Goal: Book appointment/travel/reservation

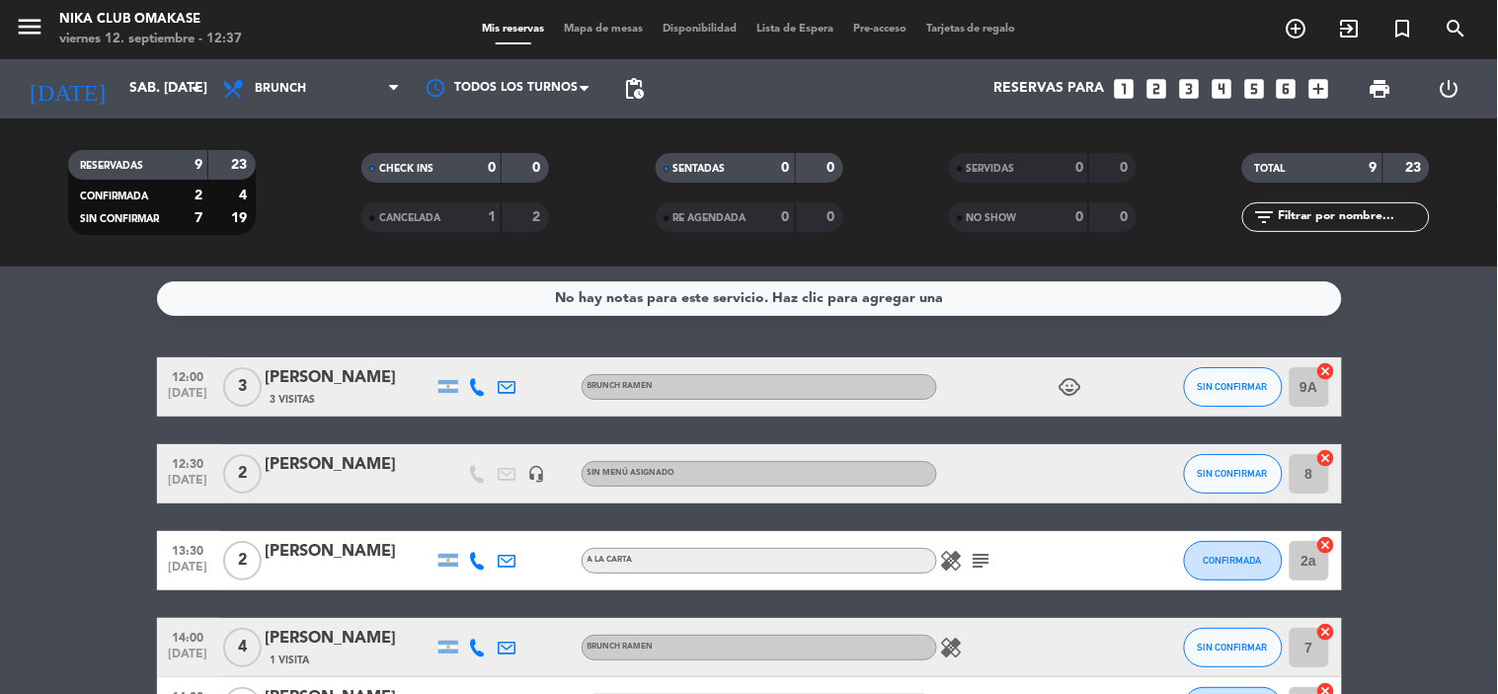
scroll to position [47, 0]
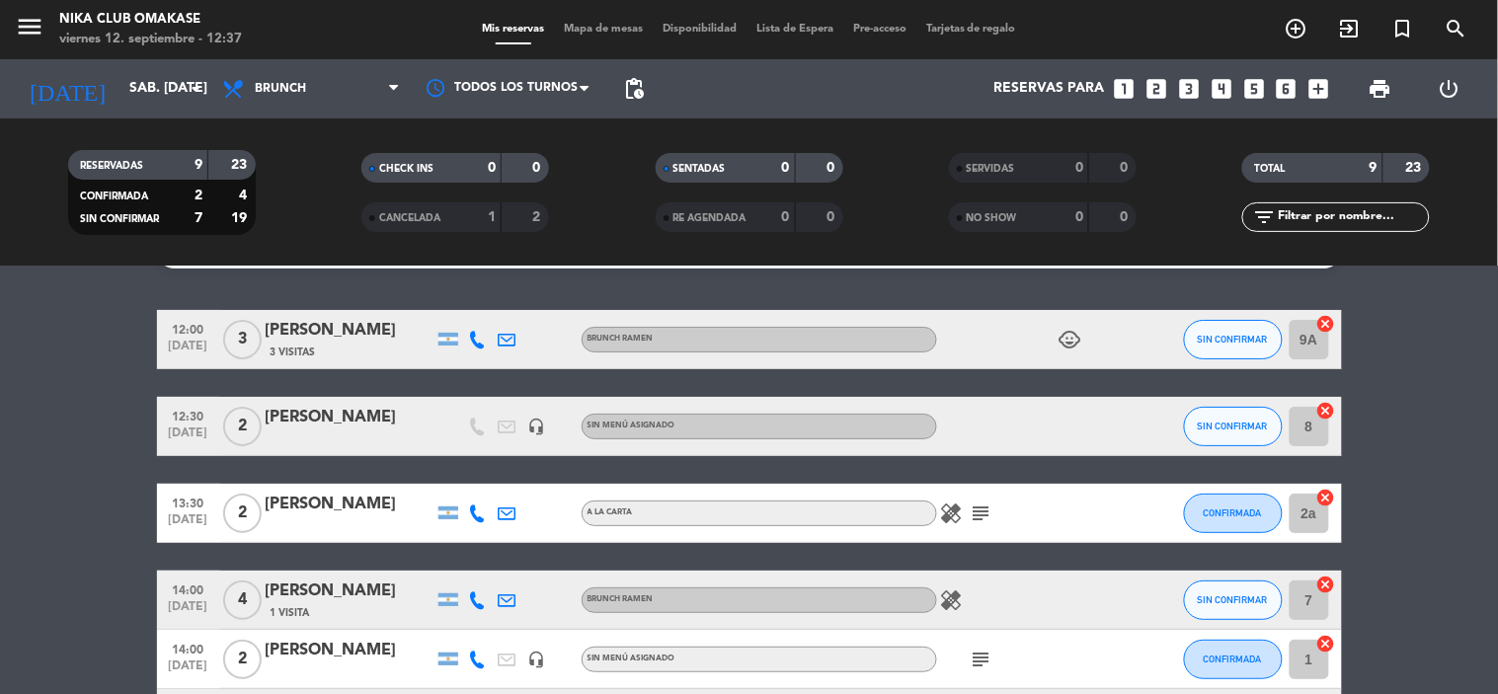
click at [1187, 81] on icon "looks_3" at bounding box center [1189, 89] width 26 height 26
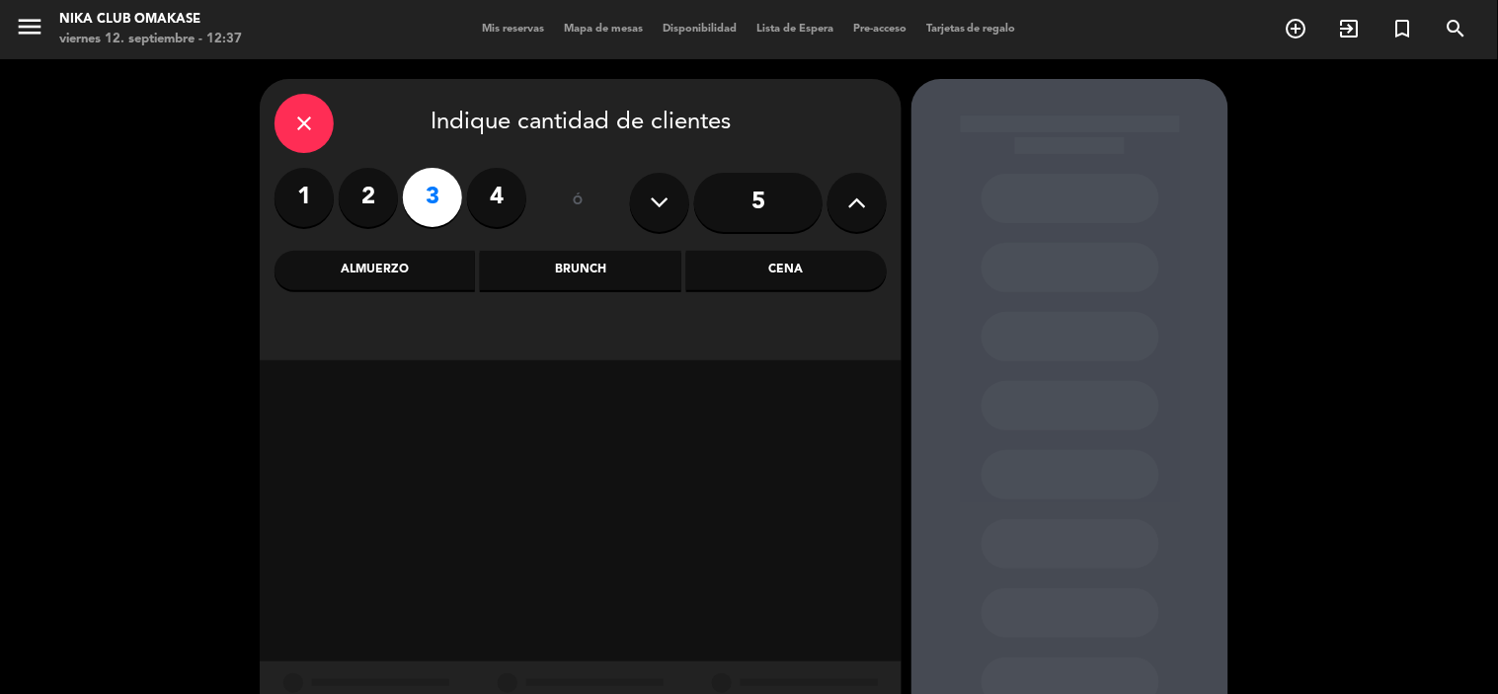
click at [820, 274] on div "Cena" at bounding box center [786, 271] width 200 height 40
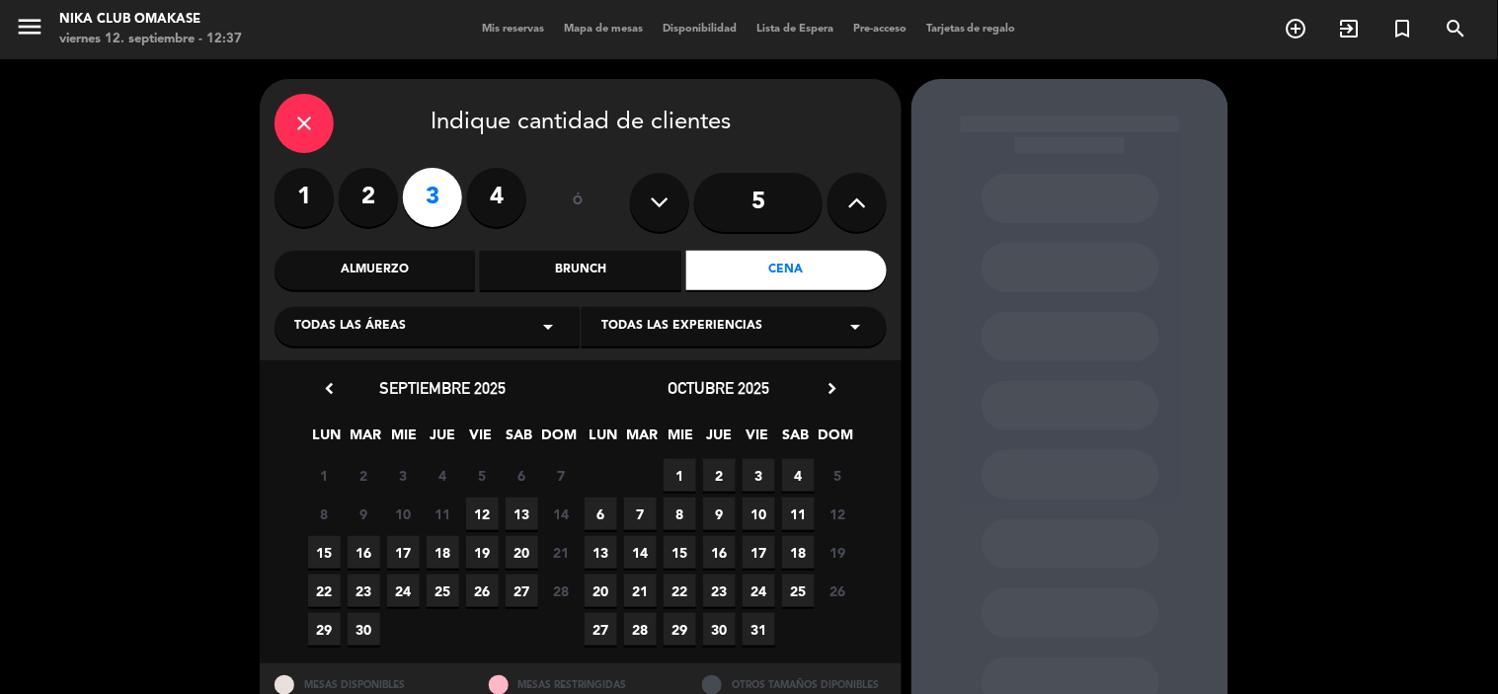
click at [484, 511] on span "12" at bounding box center [482, 514] width 33 height 33
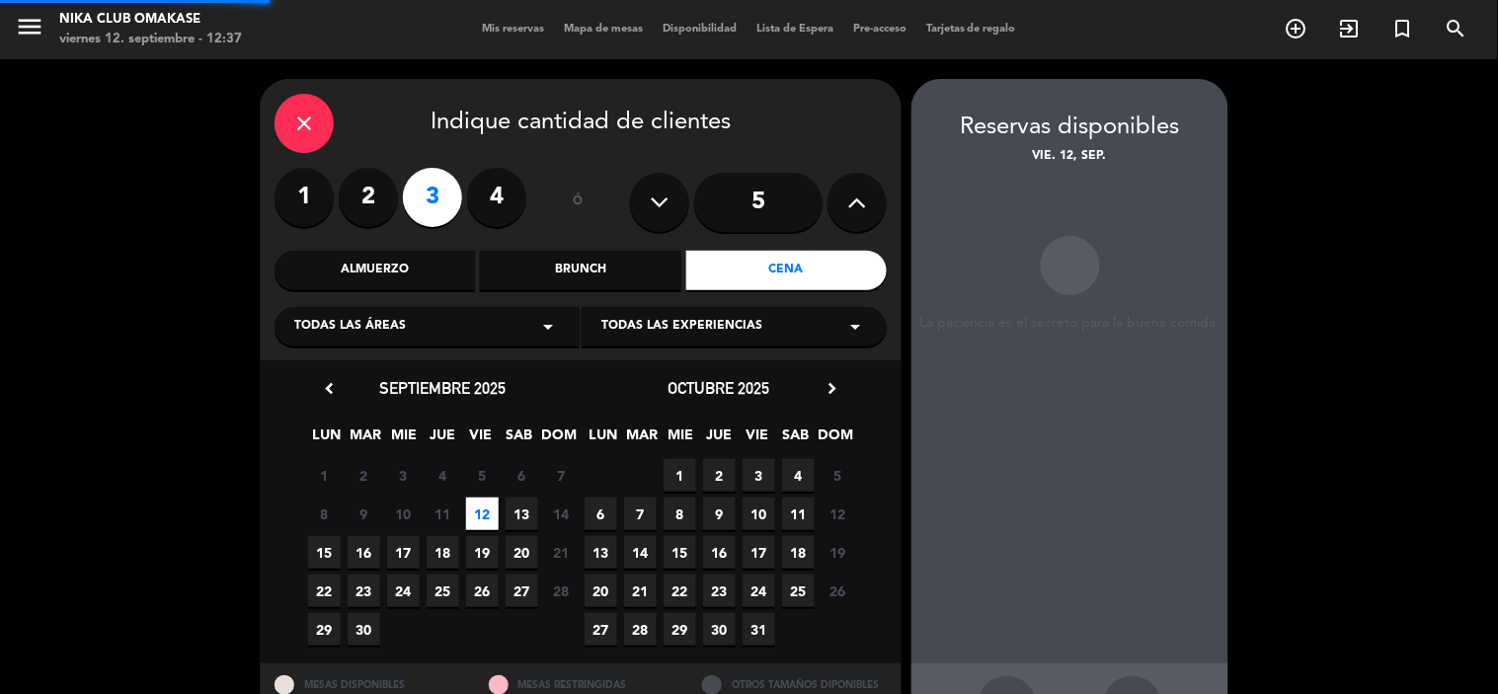
scroll to position [73, 0]
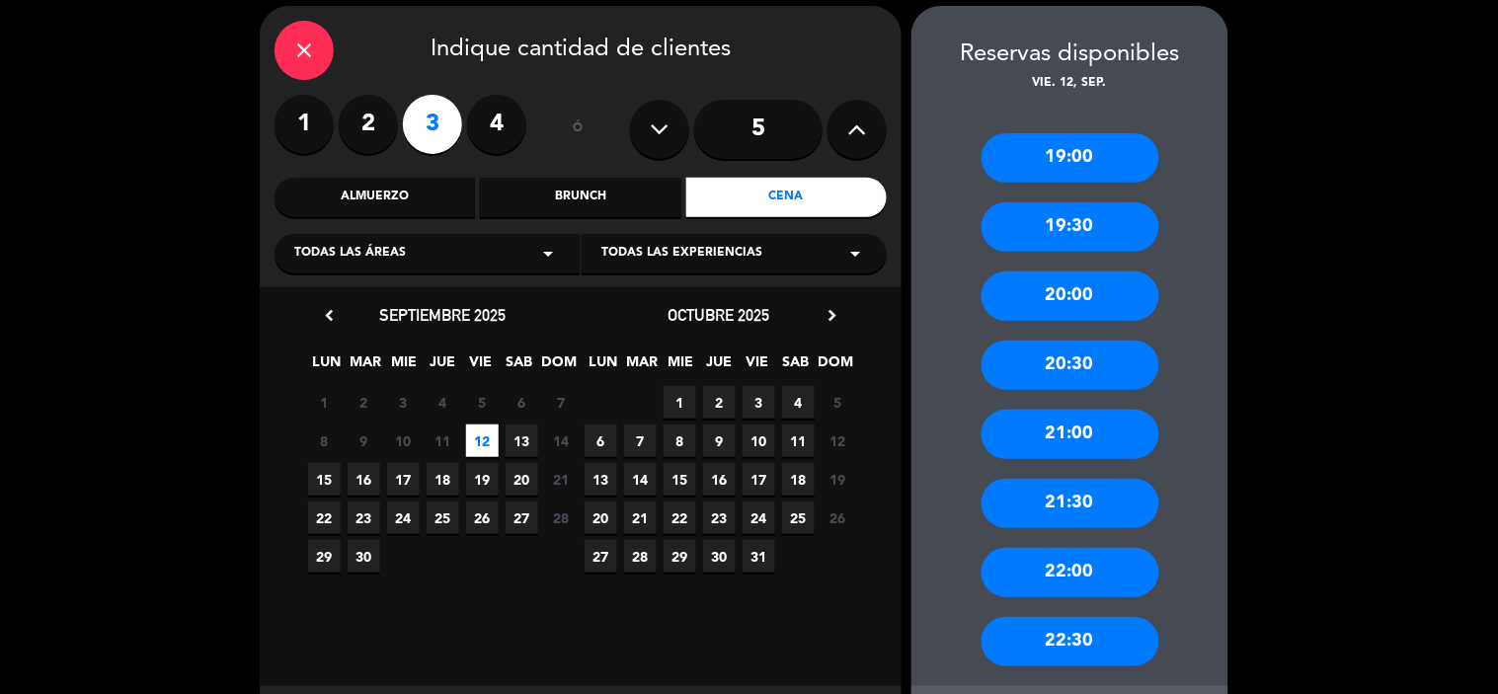
click at [1118, 356] on div "20:30" at bounding box center [1071, 365] width 178 height 49
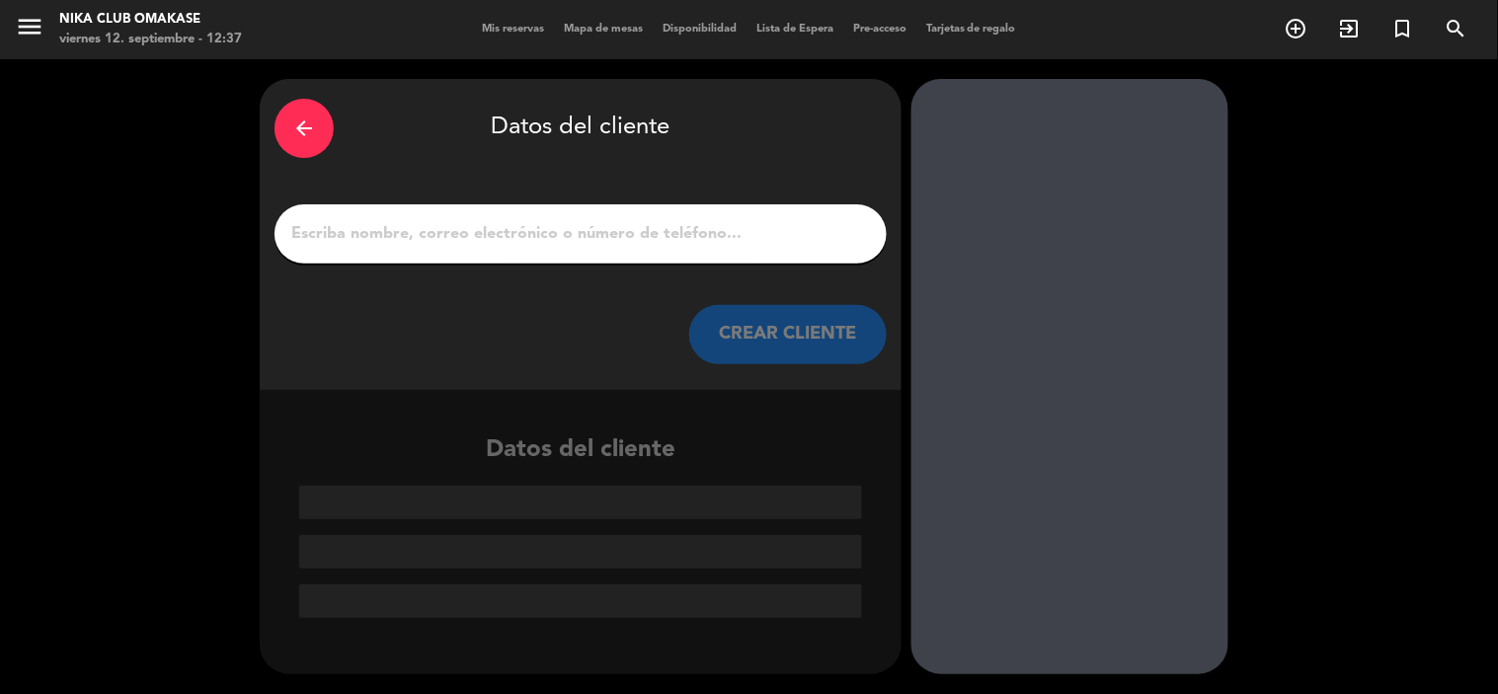
scroll to position [0, 0]
click at [499, 232] on input "1" at bounding box center [580, 234] width 583 height 28
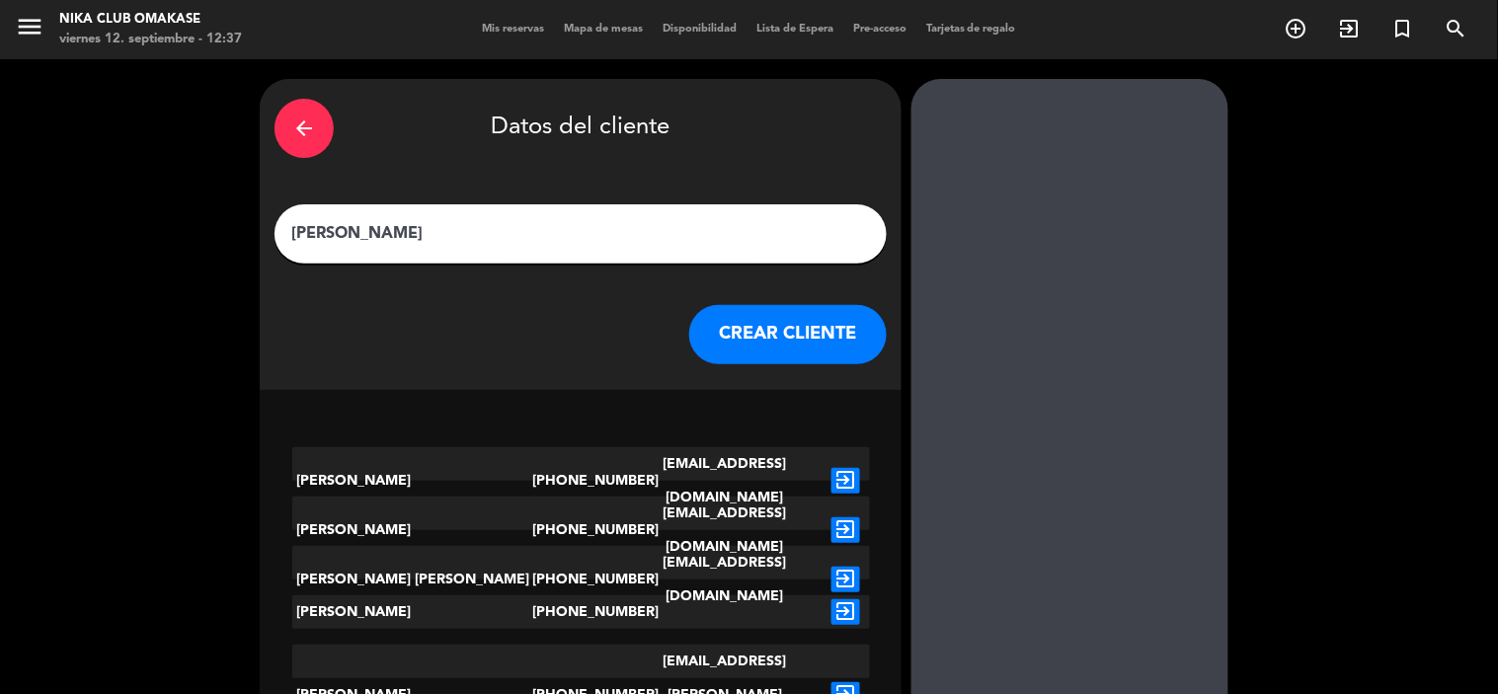
type input "[PERSON_NAME]"
click at [785, 334] on button "CREAR CLIENTE" at bounding box center [788, 334] width 198 height 59
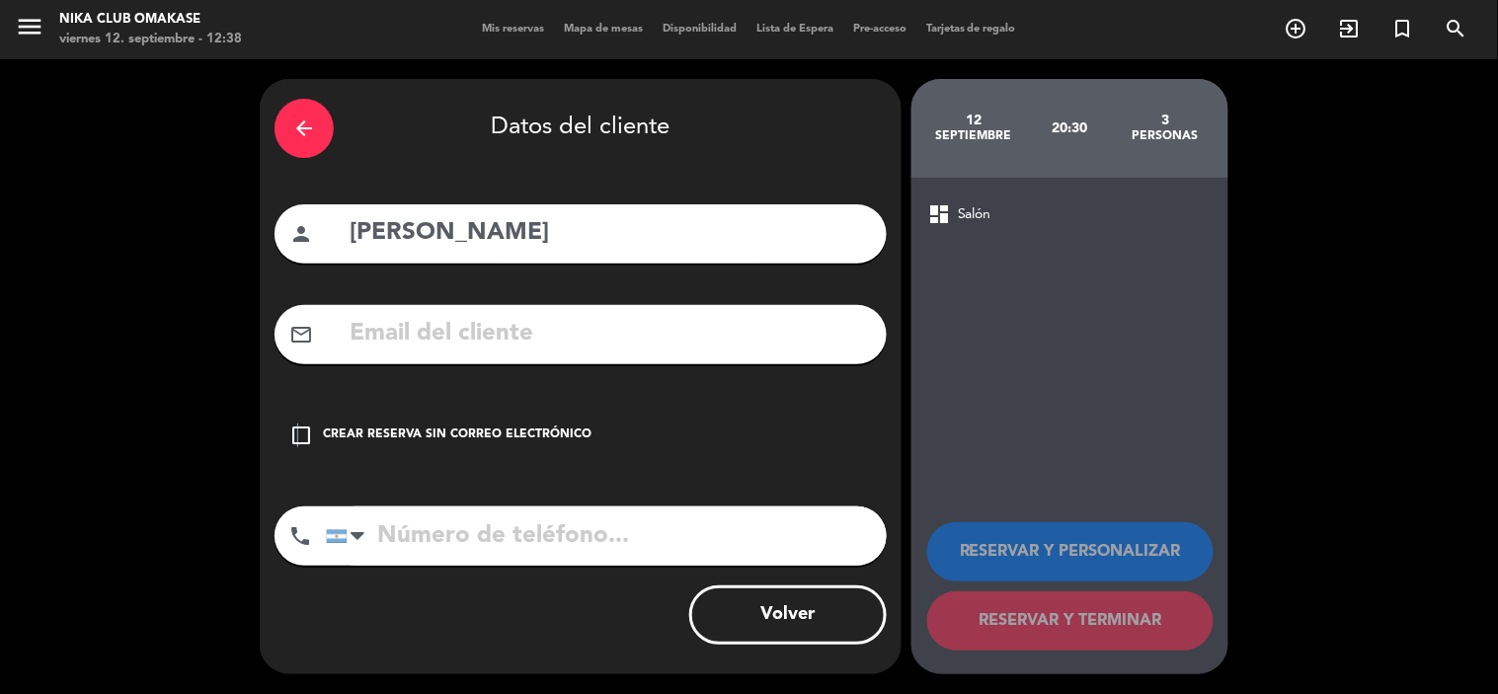
click at [298, 427] on icon "check_box_outline_blank" at bounding box center [301, 436] width 24 height 24
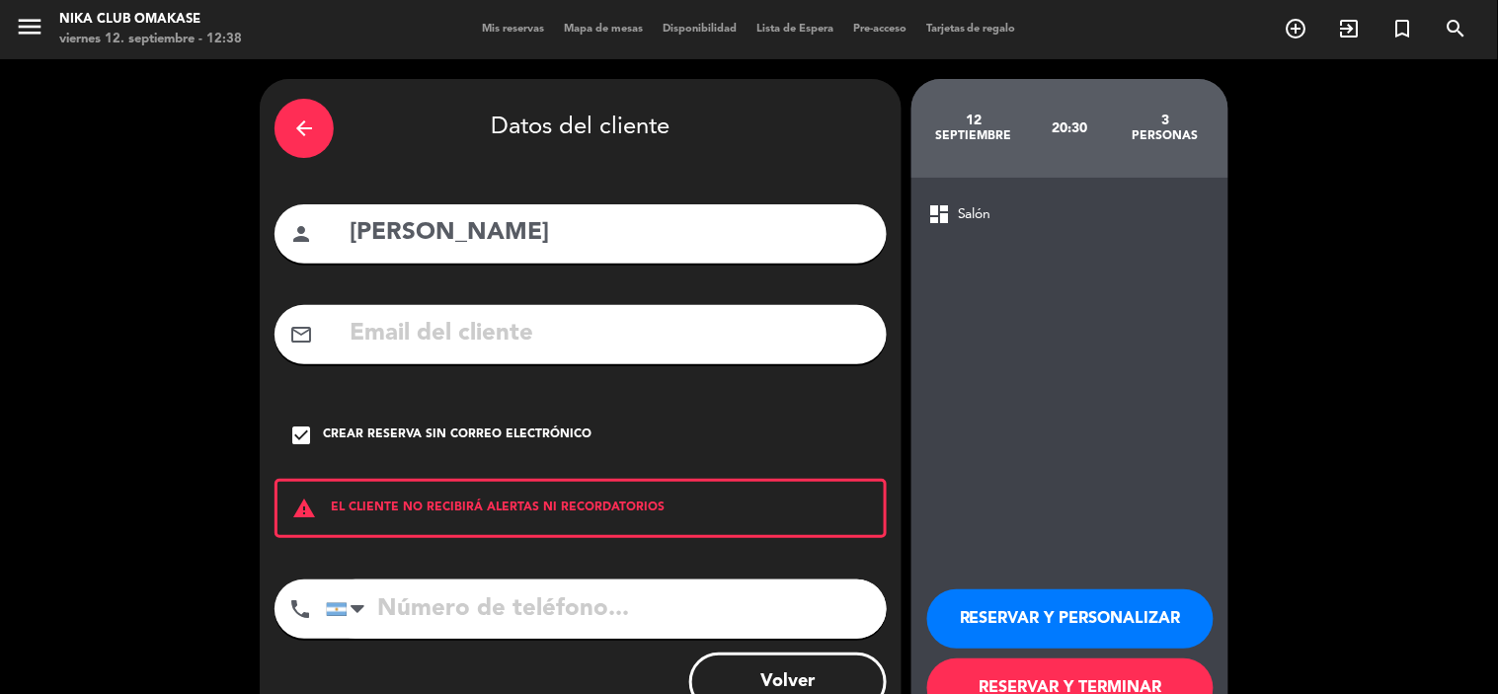
click at [1152, 609] on button "RESERVAR Y PERSONALIZAR" at bounding box center [1070, 619] width 286 height 59
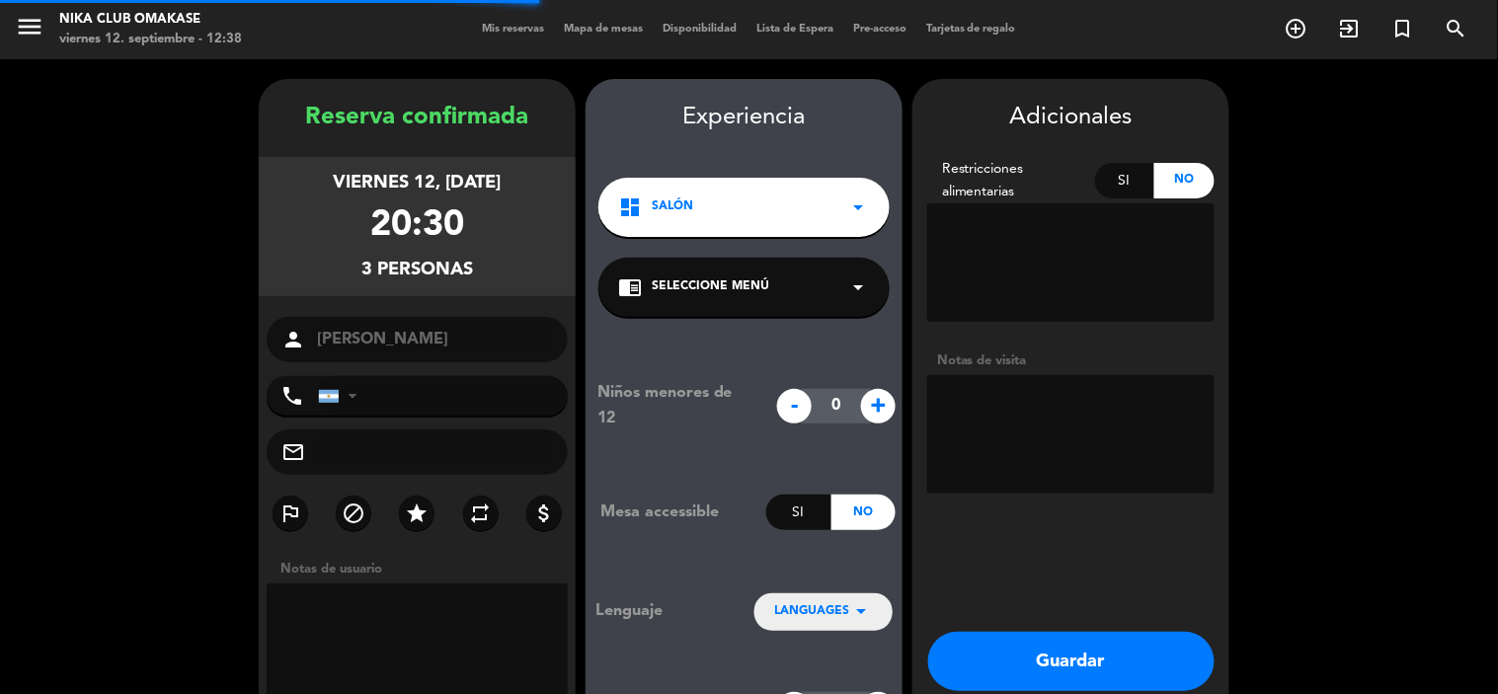
scroll to position [79, 0]
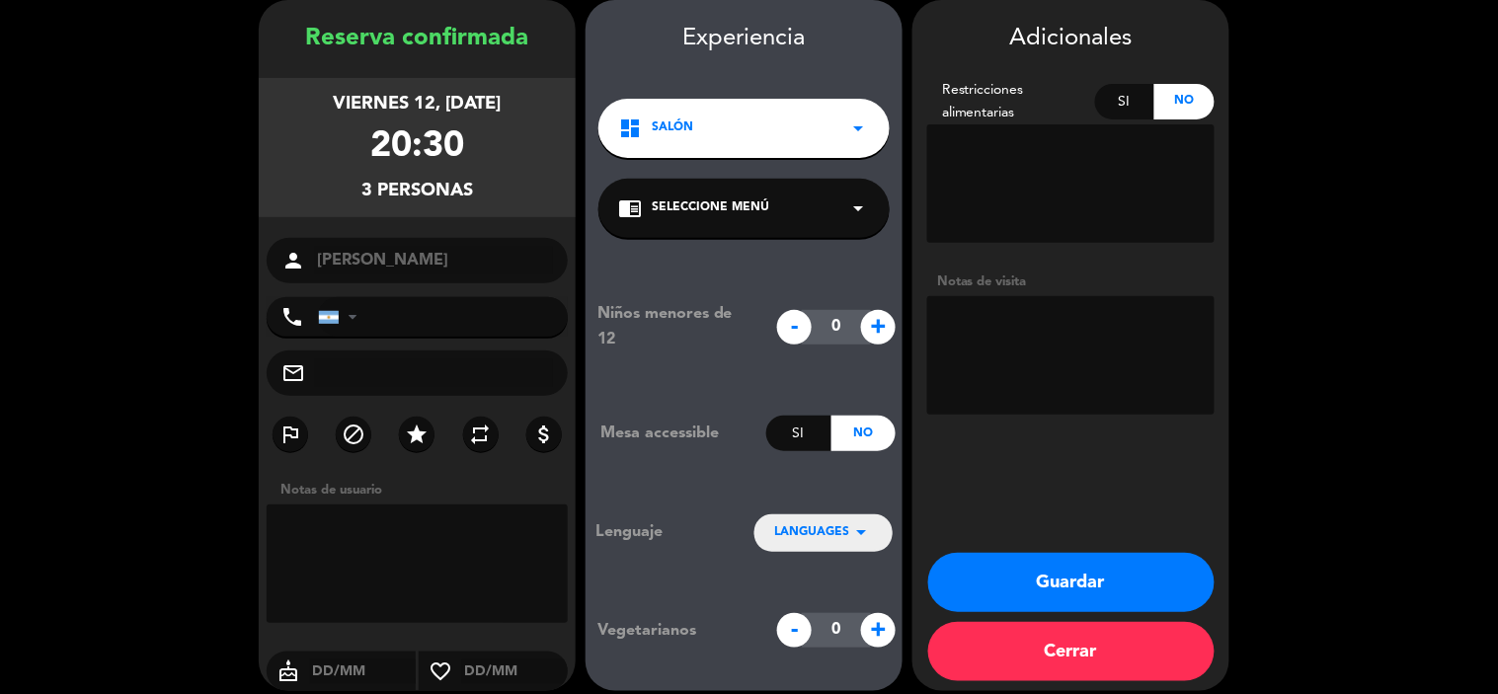
click at [1121, 587] on button "Guardar" at bounding box center [1071, 582] width 286 height 59
